Goal: Information Seeking & Learning: Learn about a topic

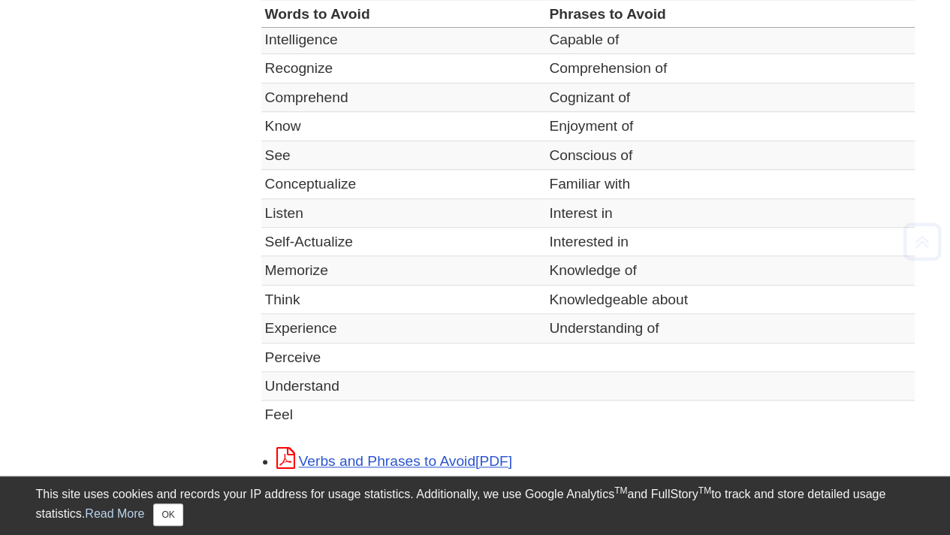
scroll to position [507, 0]
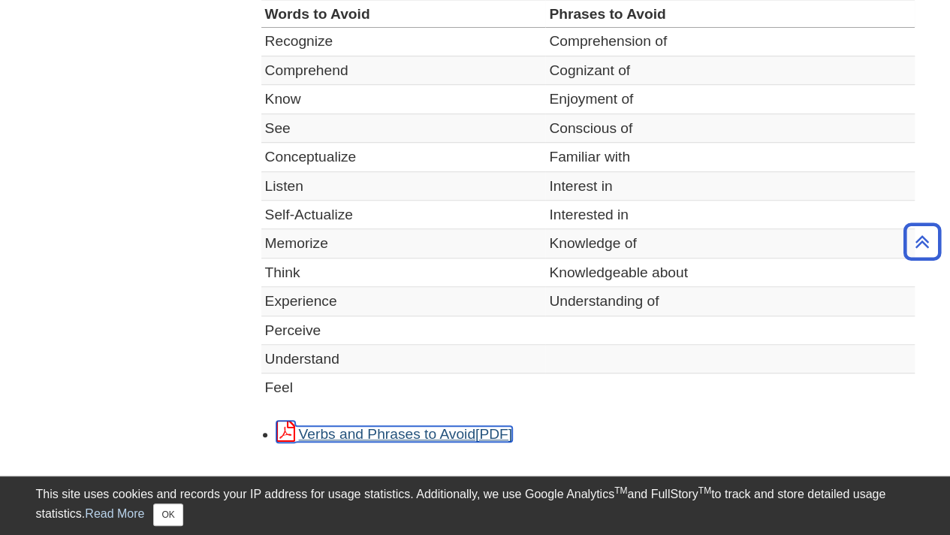
click at [387, 430] on link "Verbs and Phrases to Avoid" at bounding box center [394, 434] width 236 height 16
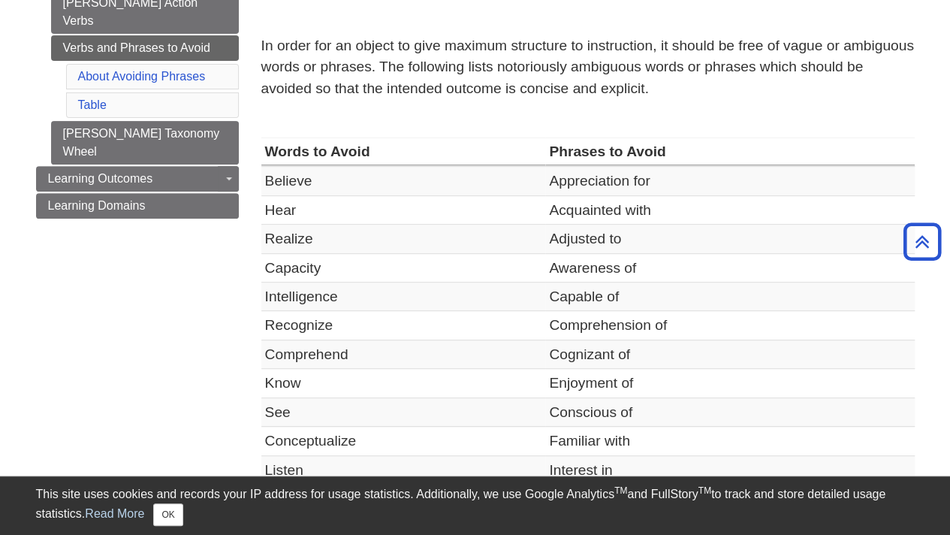
scroll to position [52, 0]
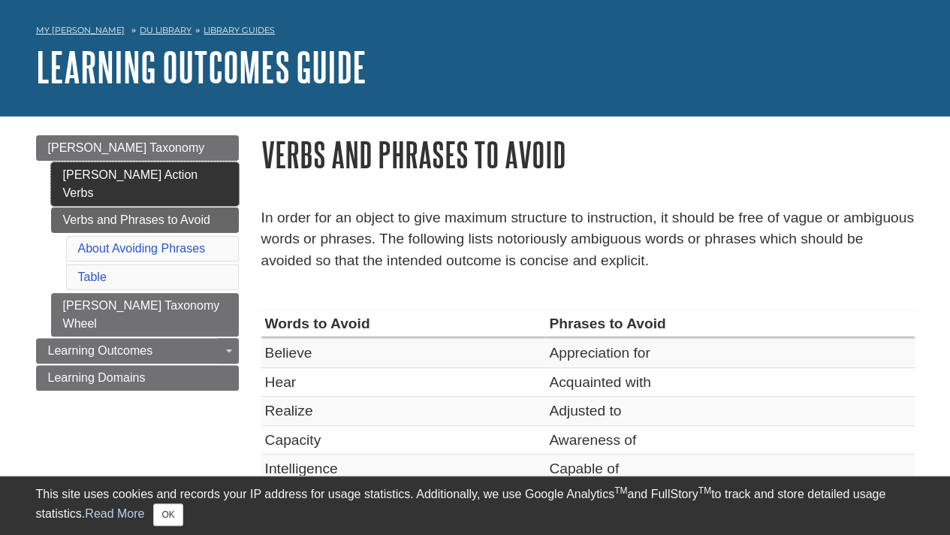
click at [149, 170] on link "[PERSON_NAME] Action Verbs" at bounding box center [145, 184] width 188 height 44
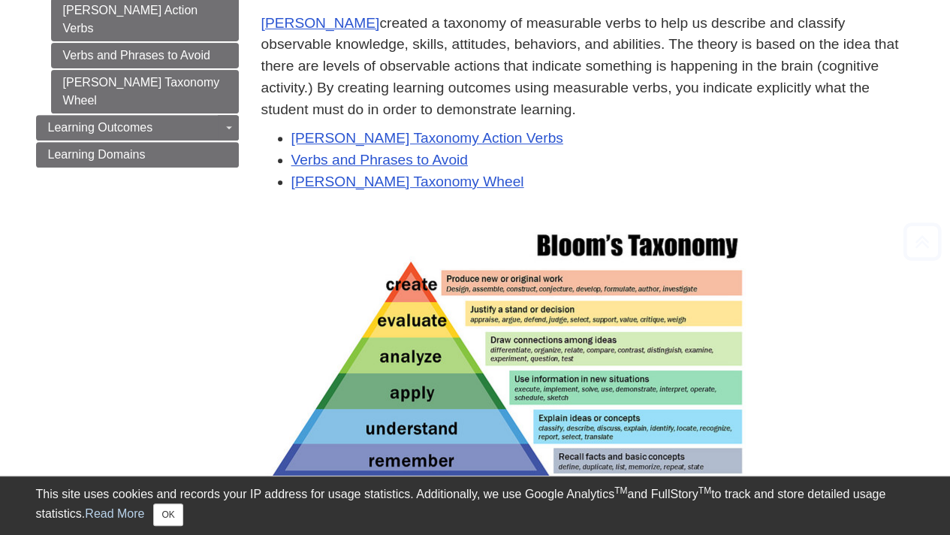
scroll to position [279, 0]
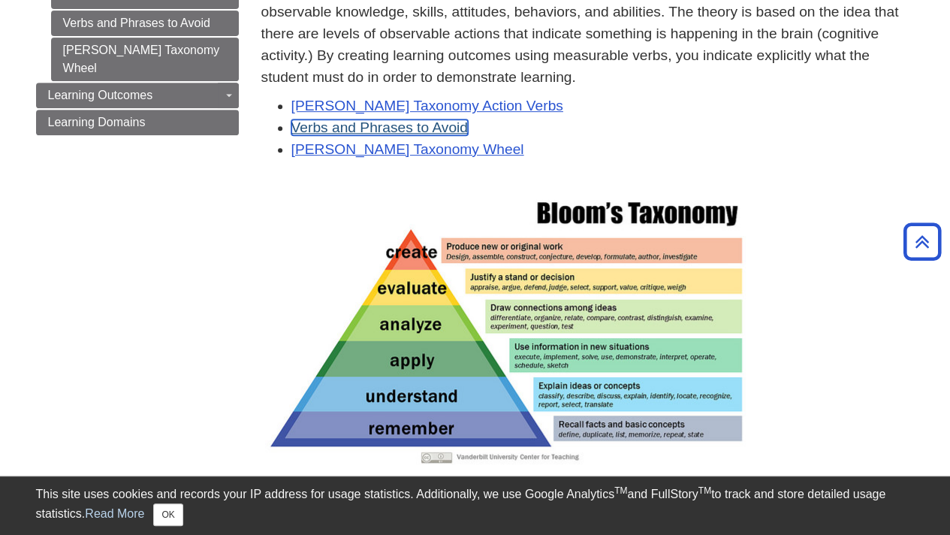
click at [450, 125] on link "Verbs and Phrases to Avoid" at bounding box center [379, 127] width 176 height 16
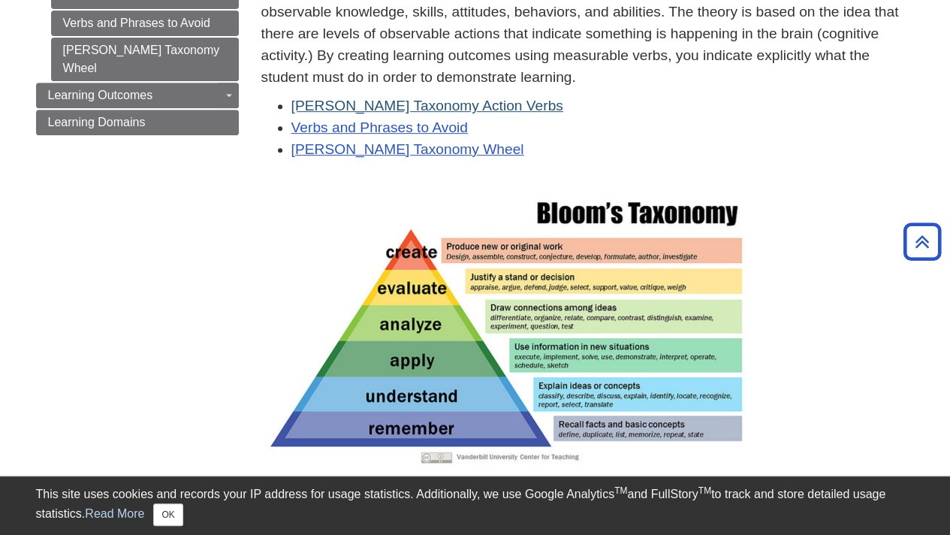
scroll to position [0, 0]
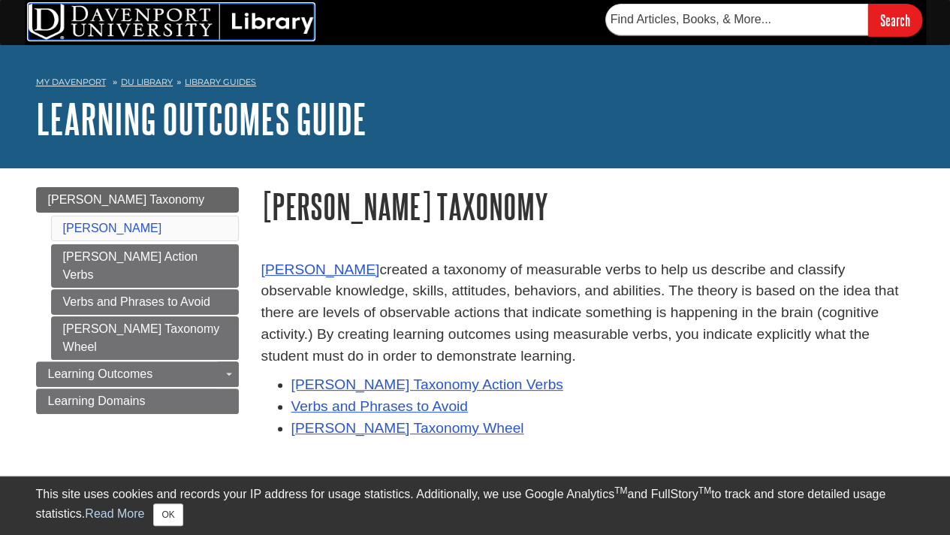
click at [105, 26] on img at bounding box center [171, 22] width 285 height 36
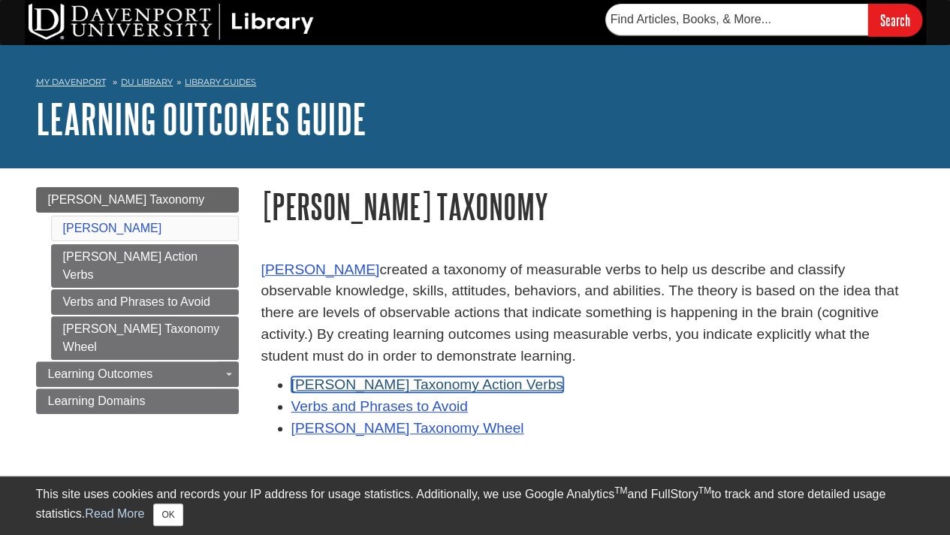
click at [411, 383] on link "[PERSON_NAME] Taxonomy Action Verbs" at bounding box center [427, 384] width 272 height 16
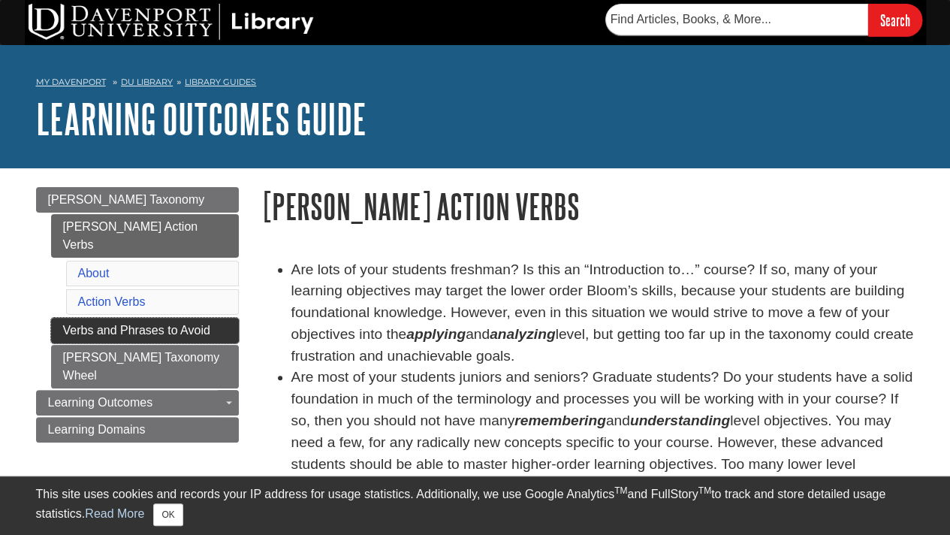
click at [146, 318] on link "Verbs and Phrases to Avoid" at bounding box center [145, 331] width 188 height 26
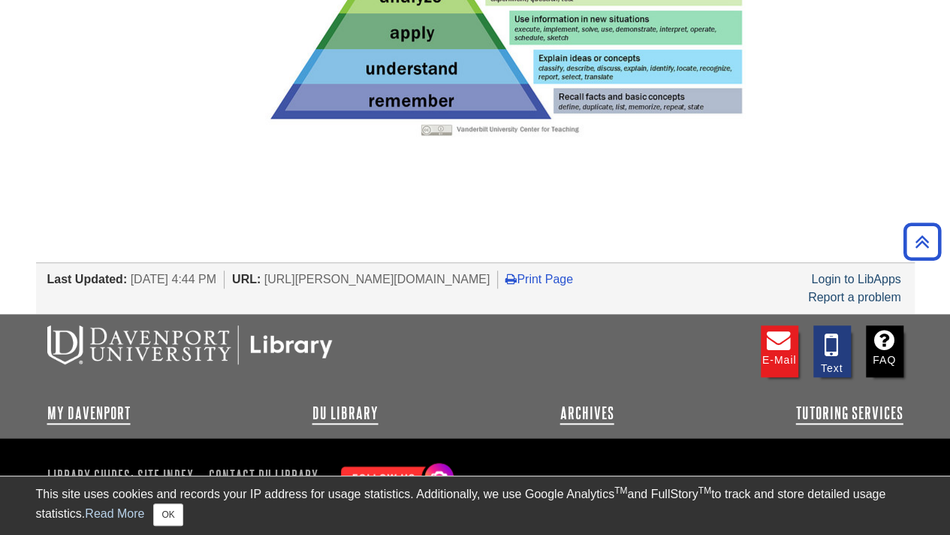
scroll to position [646, 0]
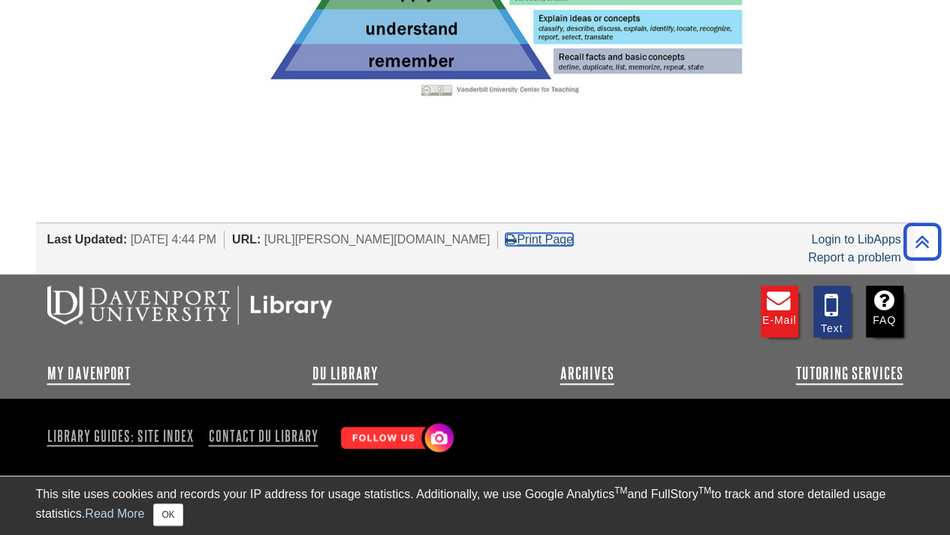
click at [573, 236] on link "Print Page" at bounding box center [539, 239] width 68 height 13
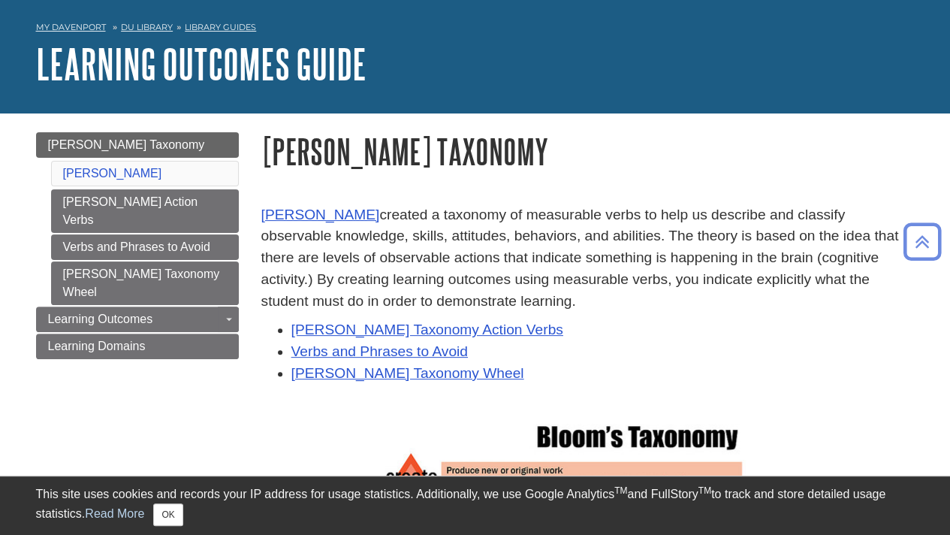
scroll to position [0, 0]
